Goal: Transaction & Acquisition: Purchase product/service

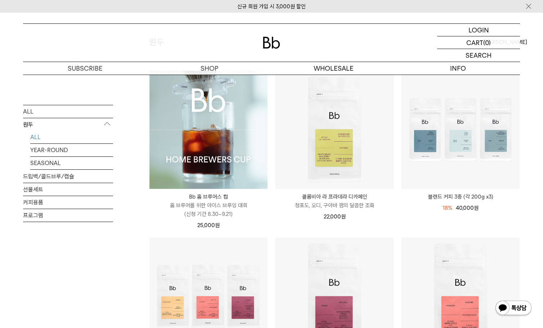
scroll to position [72, 0]
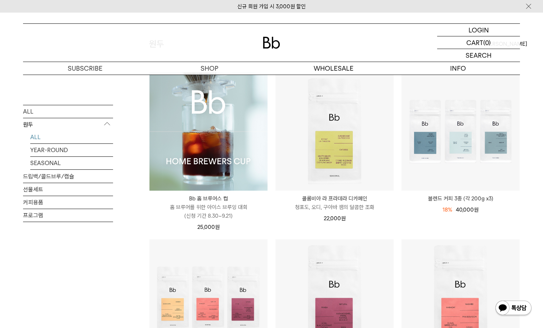
click at [242, 135] on img at bounding box center [208, 131] width 118 height 118
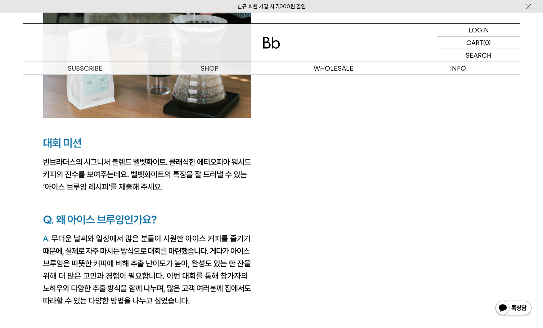
scroll to position [1188, 0]
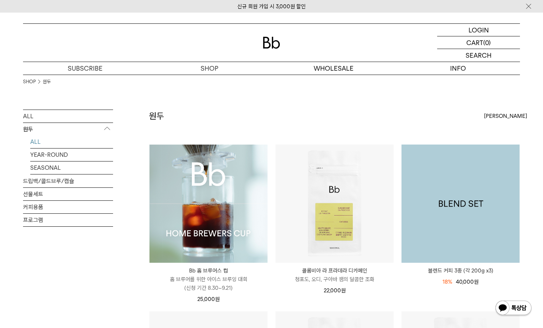
scroll to position [36, 0]
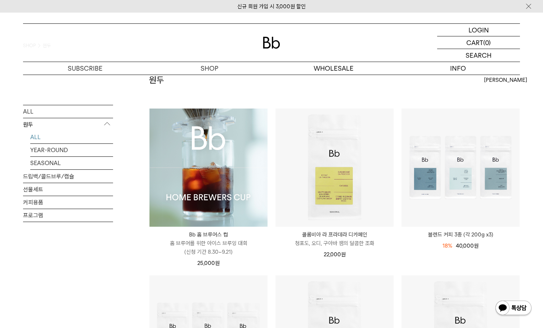
click at [208, 163] on img at bounding box center [208, 167] width 118 height 118
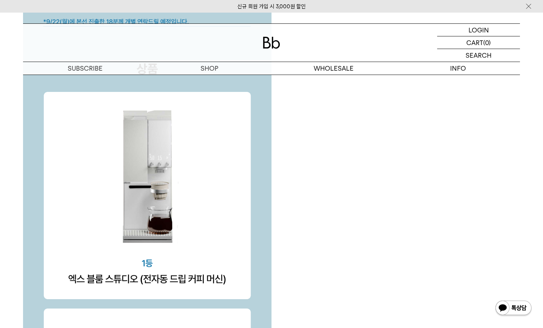
scroll to position [2268, 0]
